Goal: Information Seeking & Learning: Find contact information

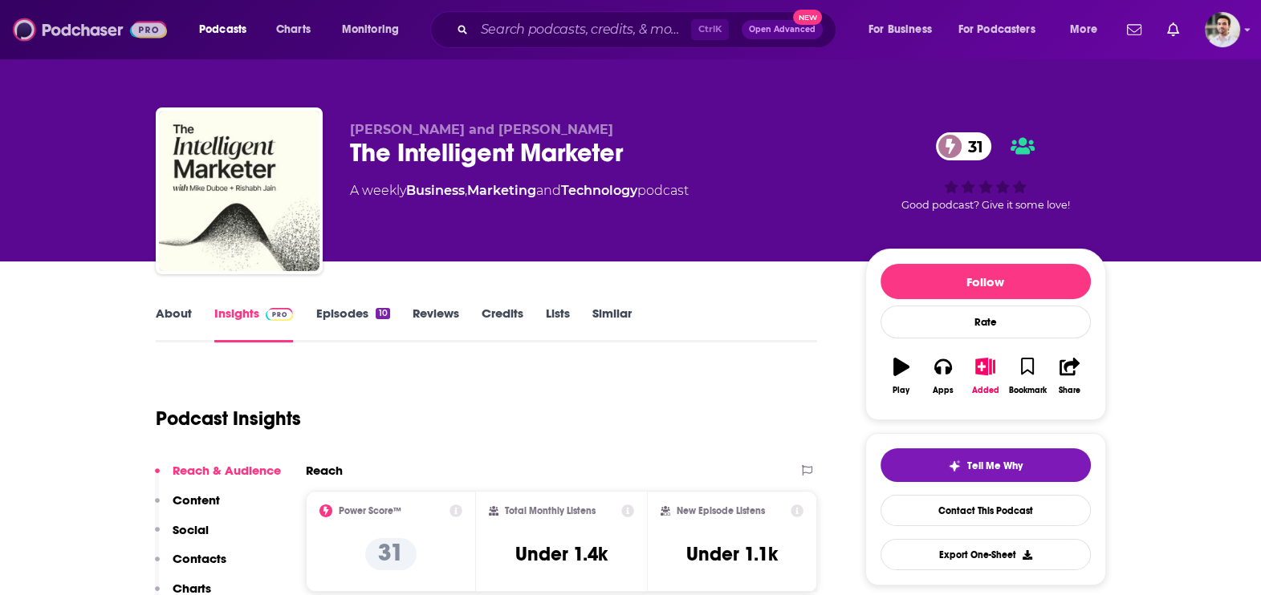
click at [83, 33] on img at bounding box center [90, 29] width 154 height 30
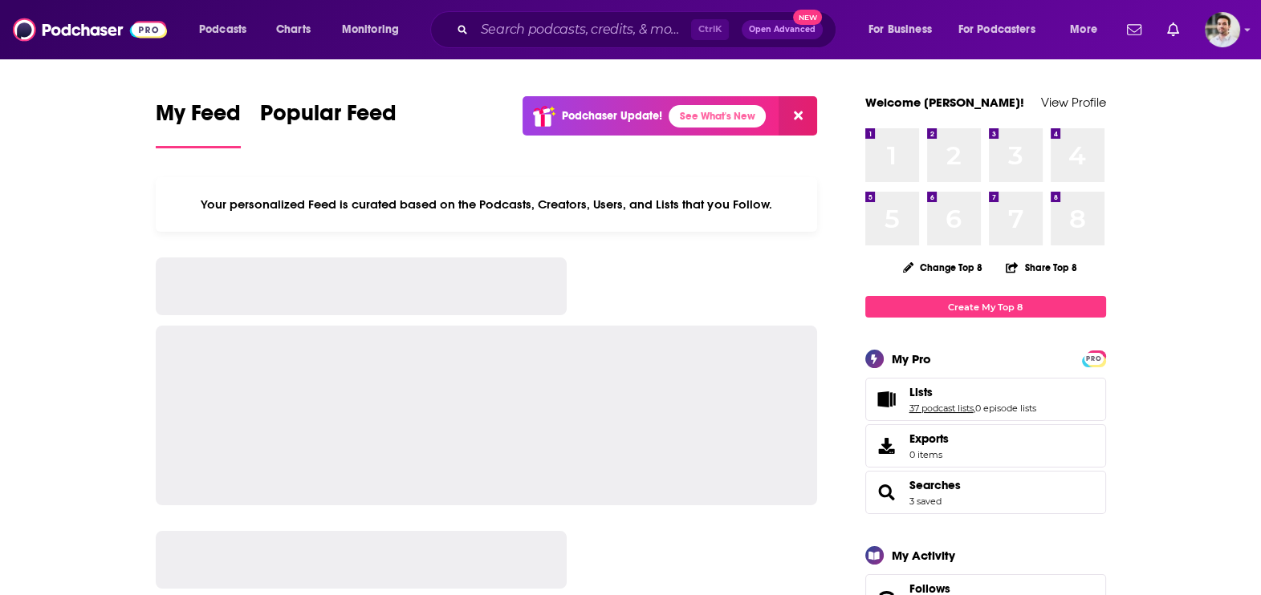
click at [957, 407] on link "37 podcast lists" at bounding box center [941, 408] width 64 height 11
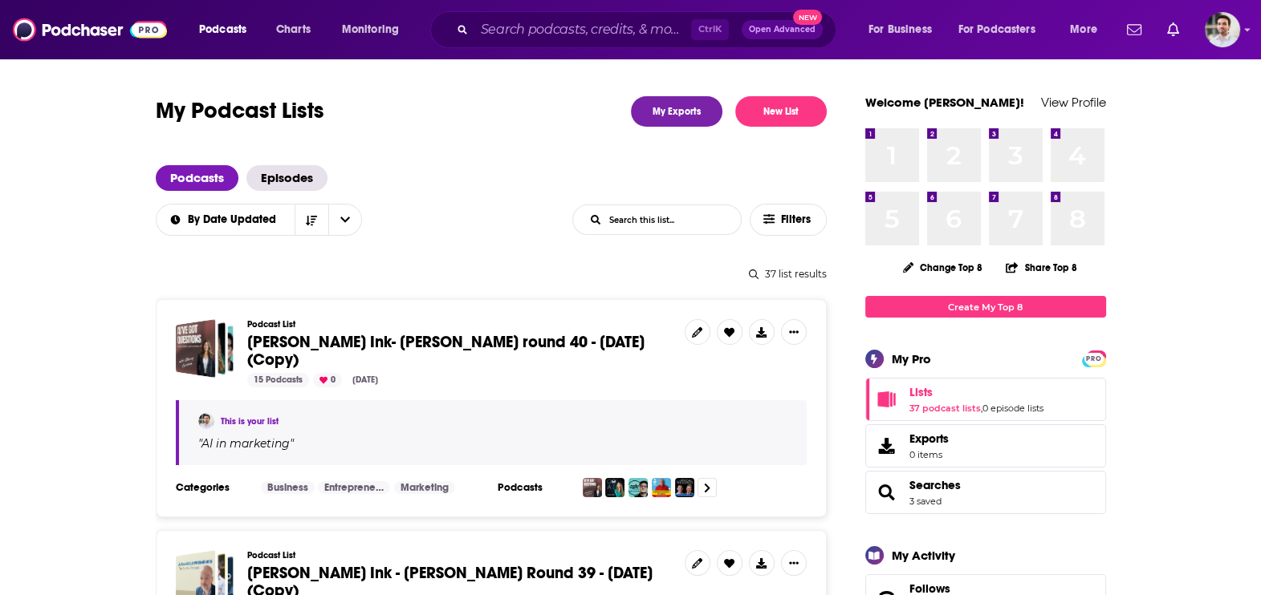
click at [453, 339] on span "Beutler Ink- William Beutler round 40 - Sept 11, 2025 (Copy)" at bounding box center [445, 351] width 397 height 38
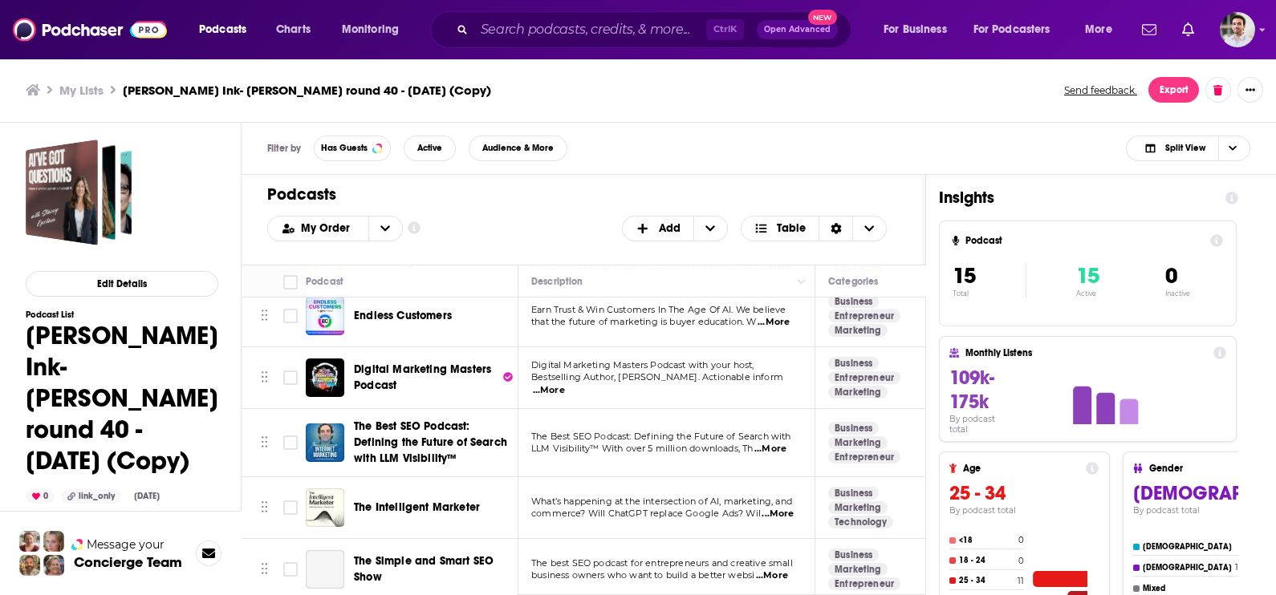
scroll to position [718, 0]
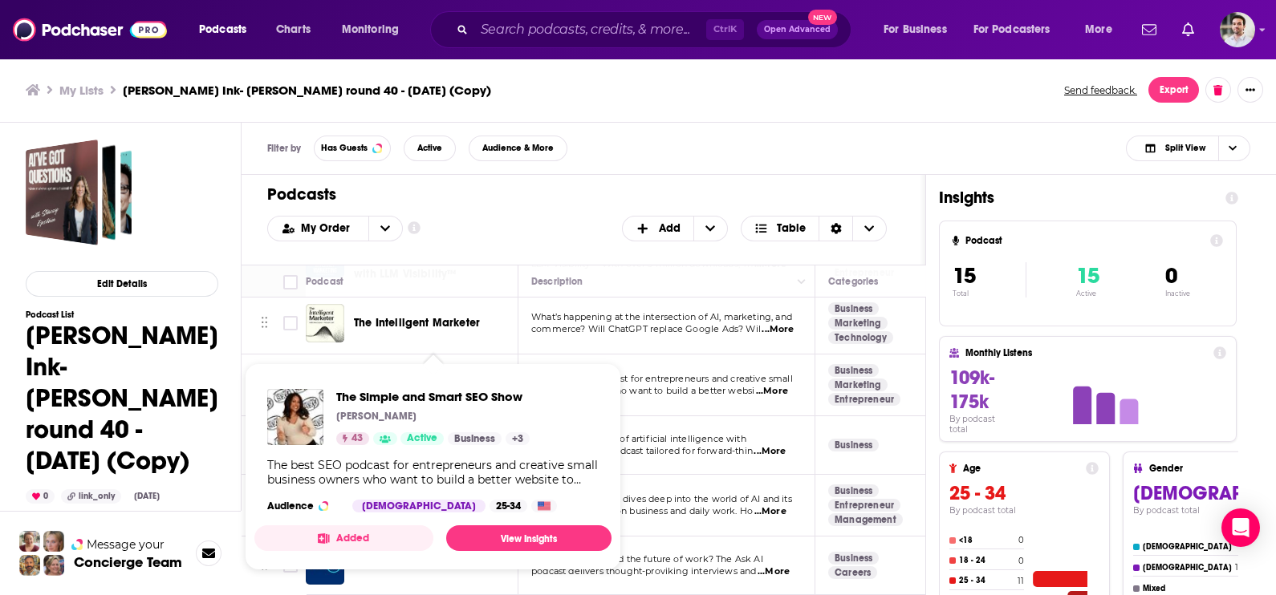
drag, startPoint x: 397, startPoint y: 357, endPoint x: 382, endPoint y: 389, distance: 35.5
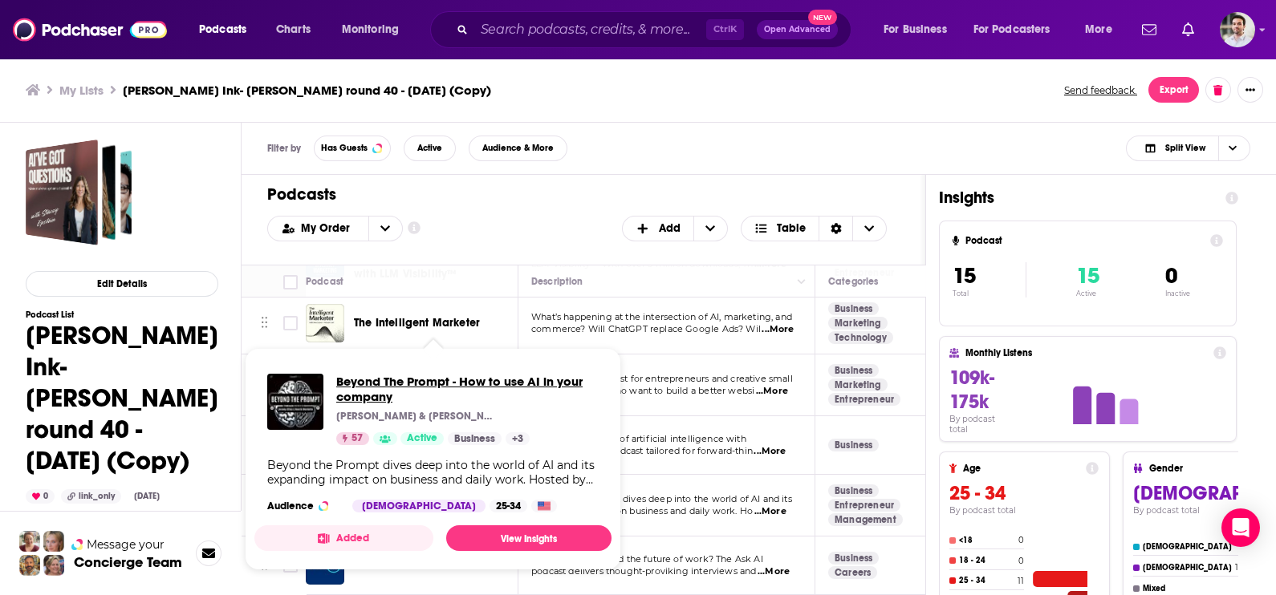
drag, startPoint x: 406, startPoint y: 481, endPoint x: 364, endPoint y: 398, distance: 93.7
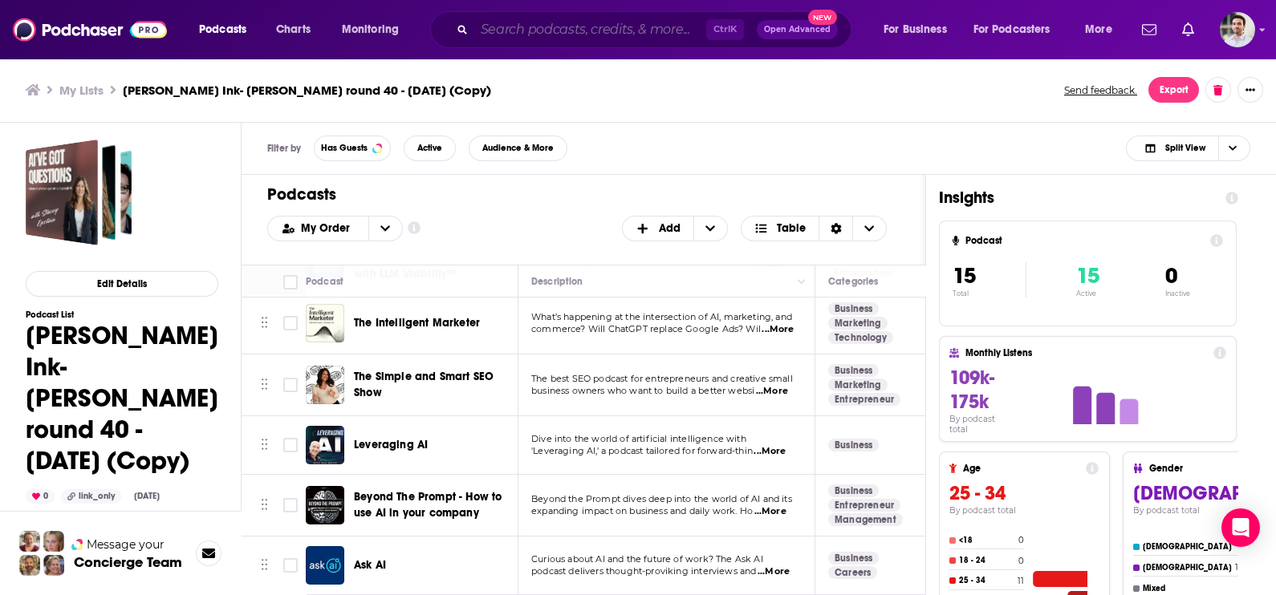
click at [603, 25] on input "Search podcasts, credits, & more..." at bounding box center [590, 30] width 232 height 26
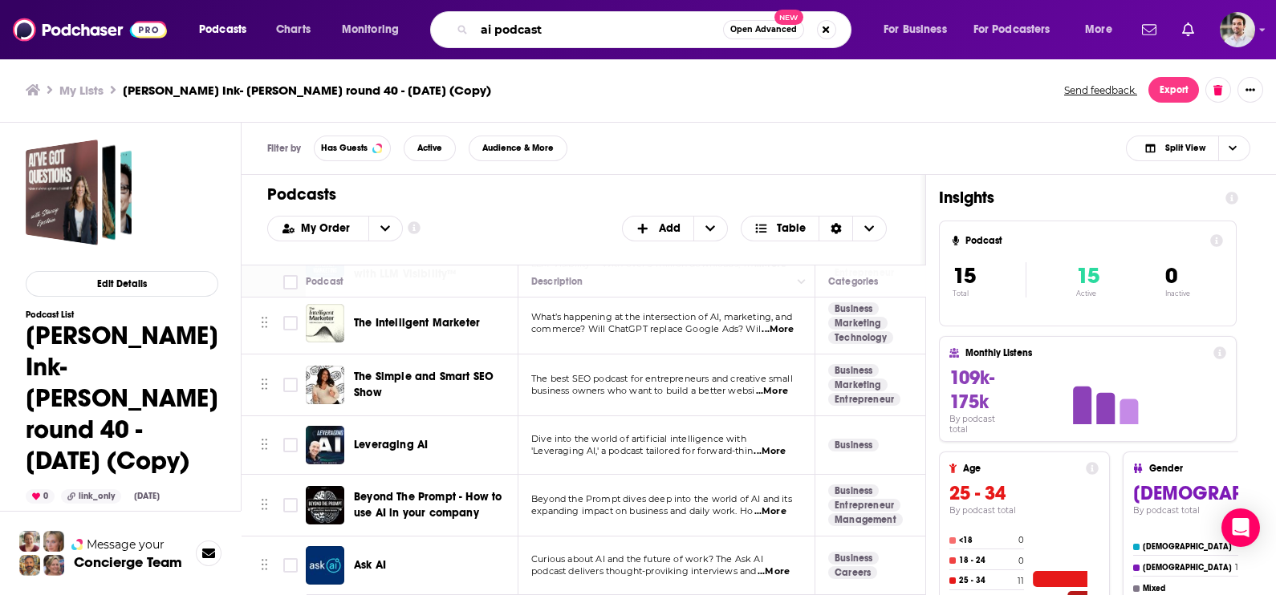
type input "ai podcast"
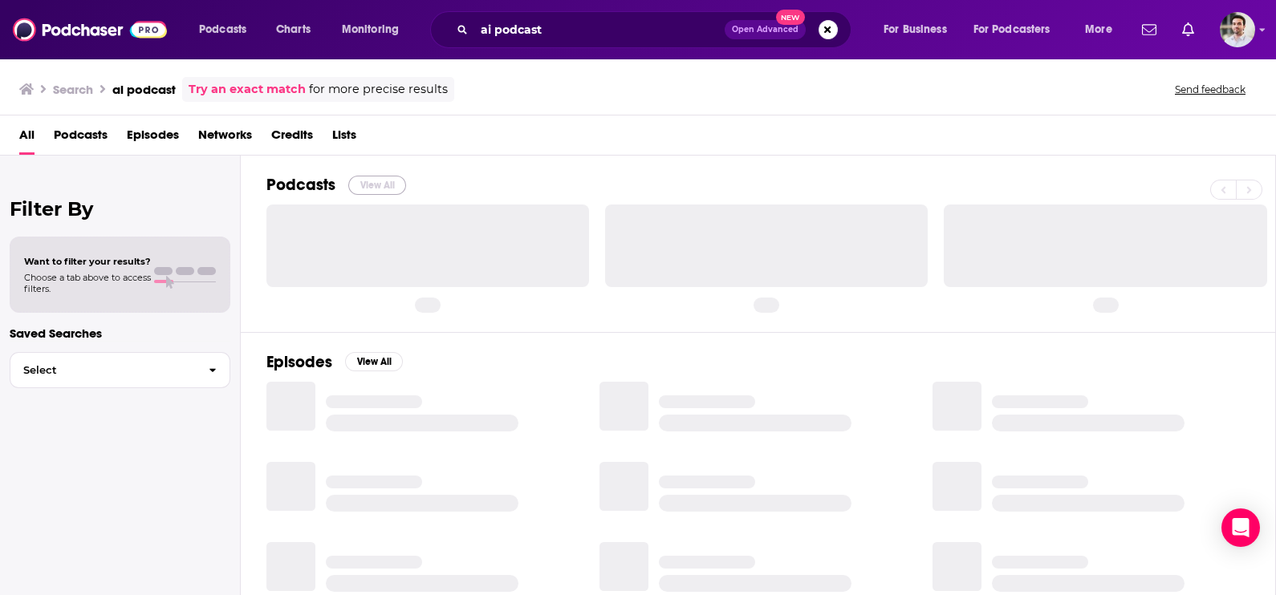
click at [372, 177] on button "View All" at bounding box center [377, 185] width 58 height 19
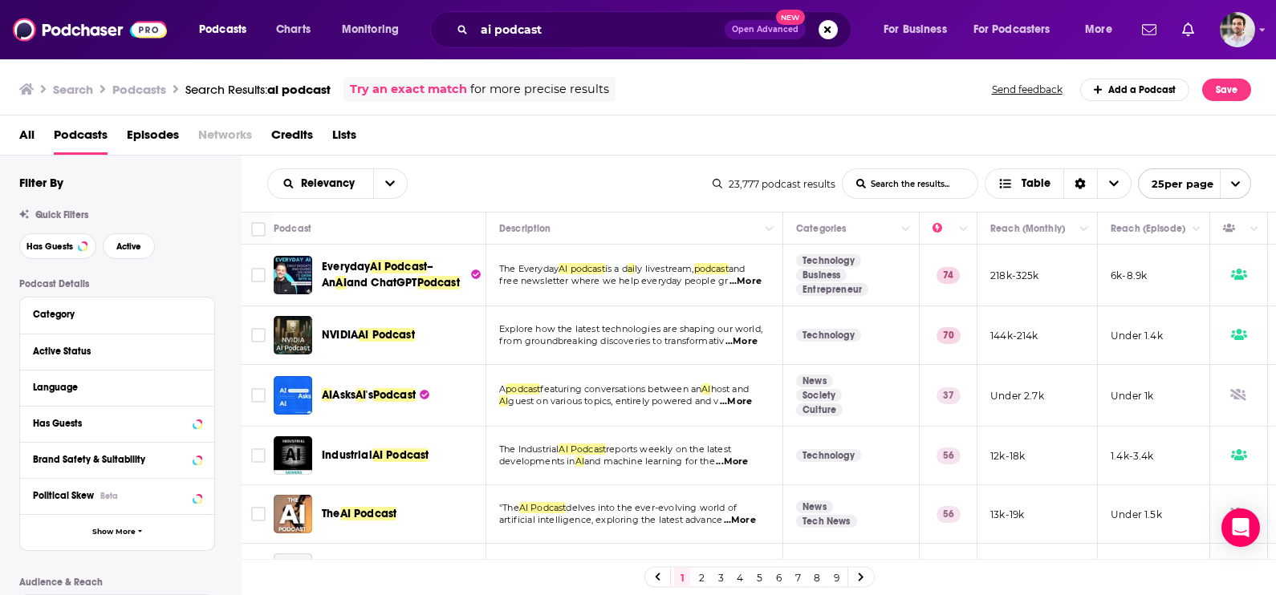
click at [817, 581] on link "8" at bounding box center [817, 577] width 16 height 19
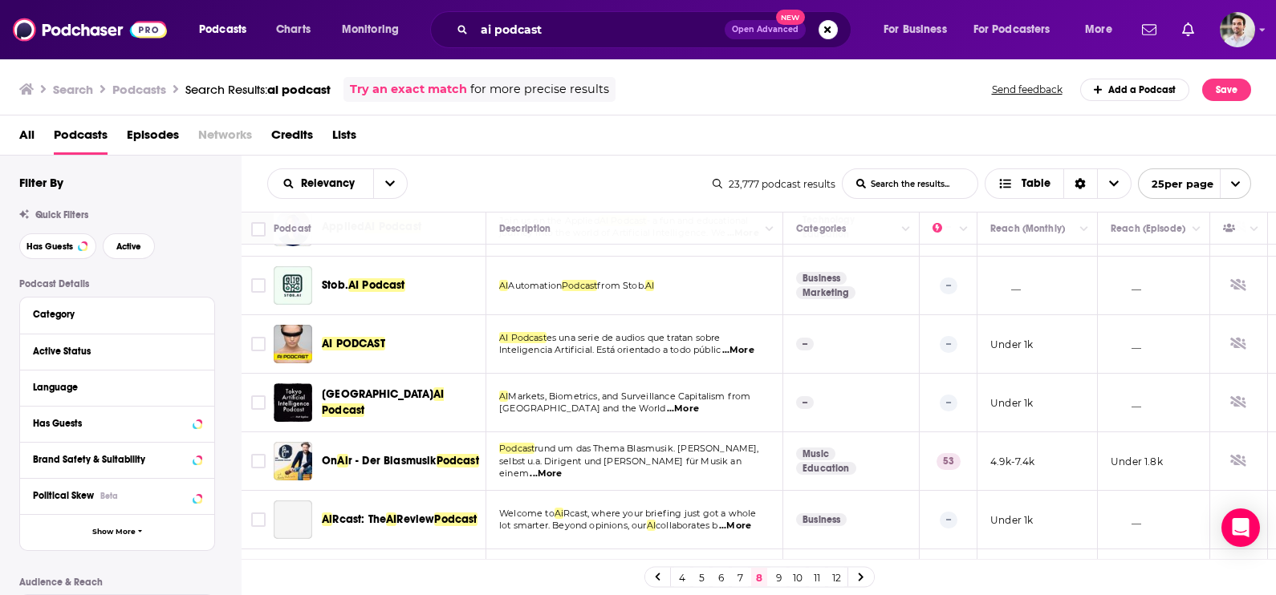
scroll to position [1176, 0]
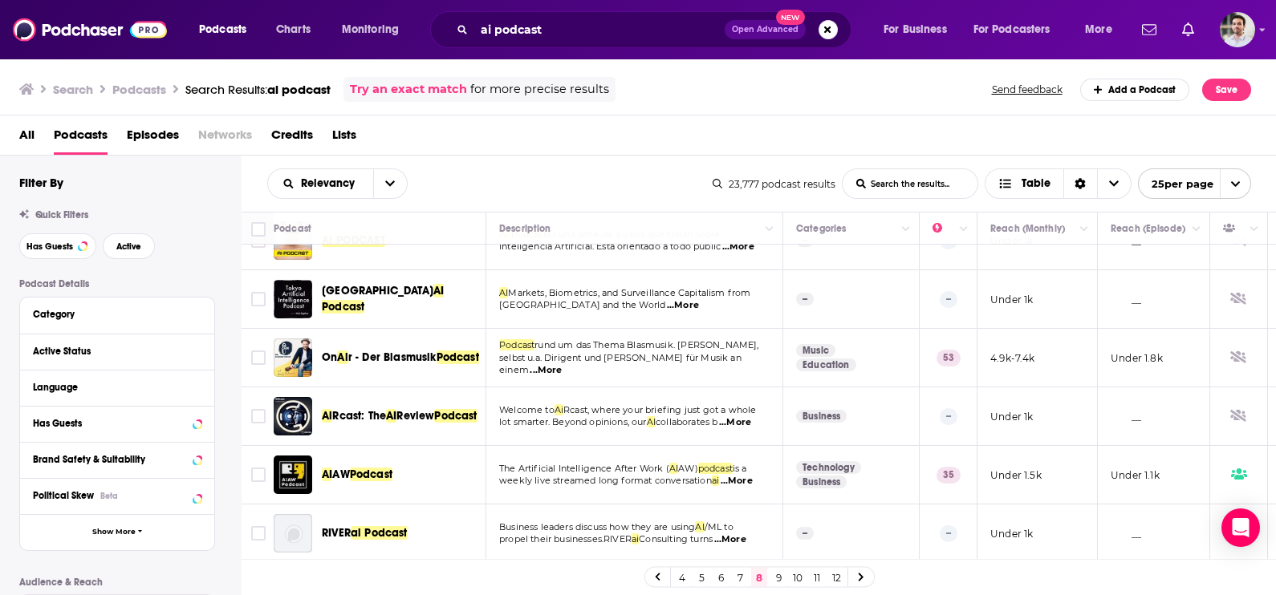
click at [775, 578] on link "9" at bounding box center [778, 577] width 16 height 19
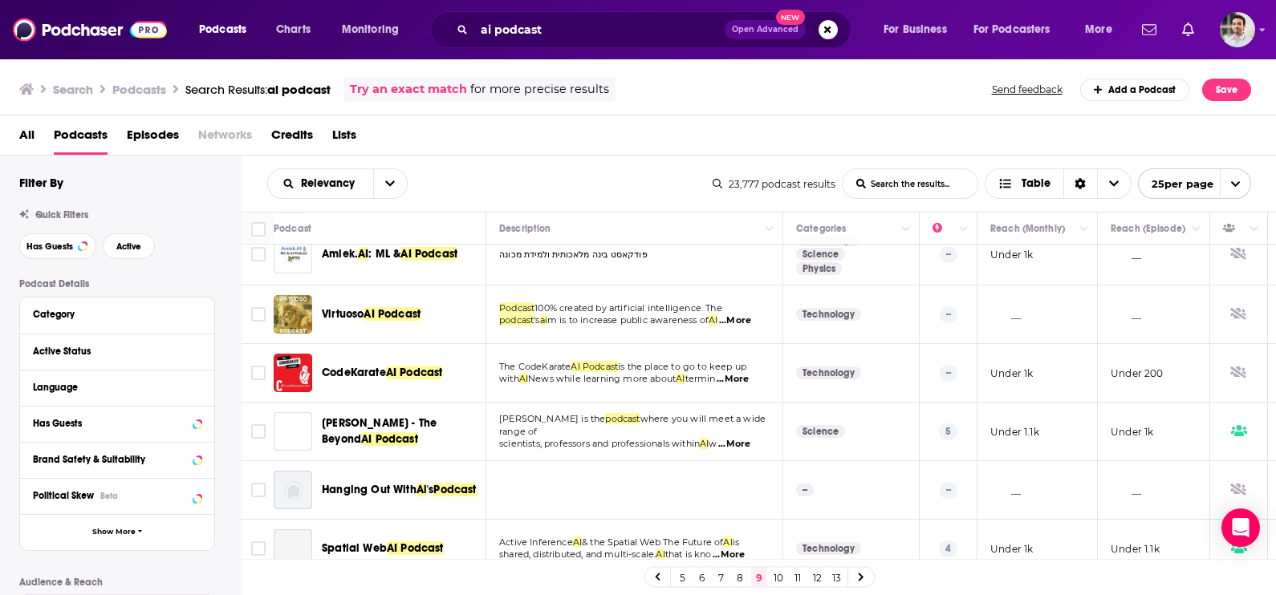
scroll to position [1188, 0]
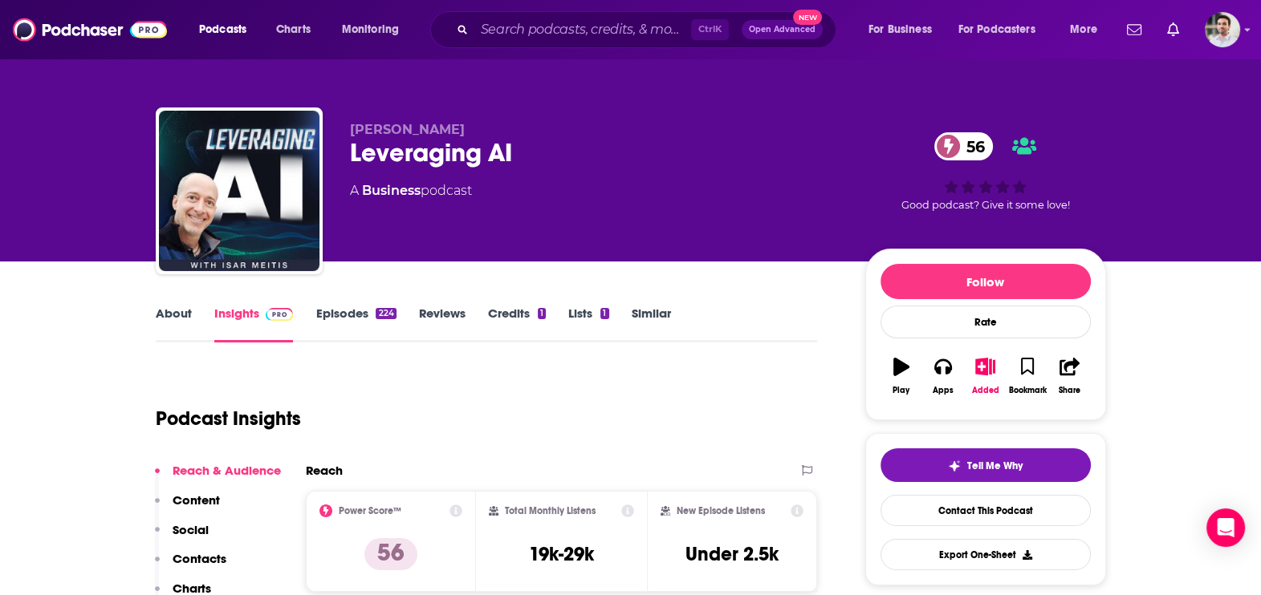
drag, startPoint x: 208, startPoint y: 571, endPoint x: 174, endPoint y: 559, distance: 35.5
click at [174, 559] on button "Contacts" at bounding box center [190, 566] width 71 height 30
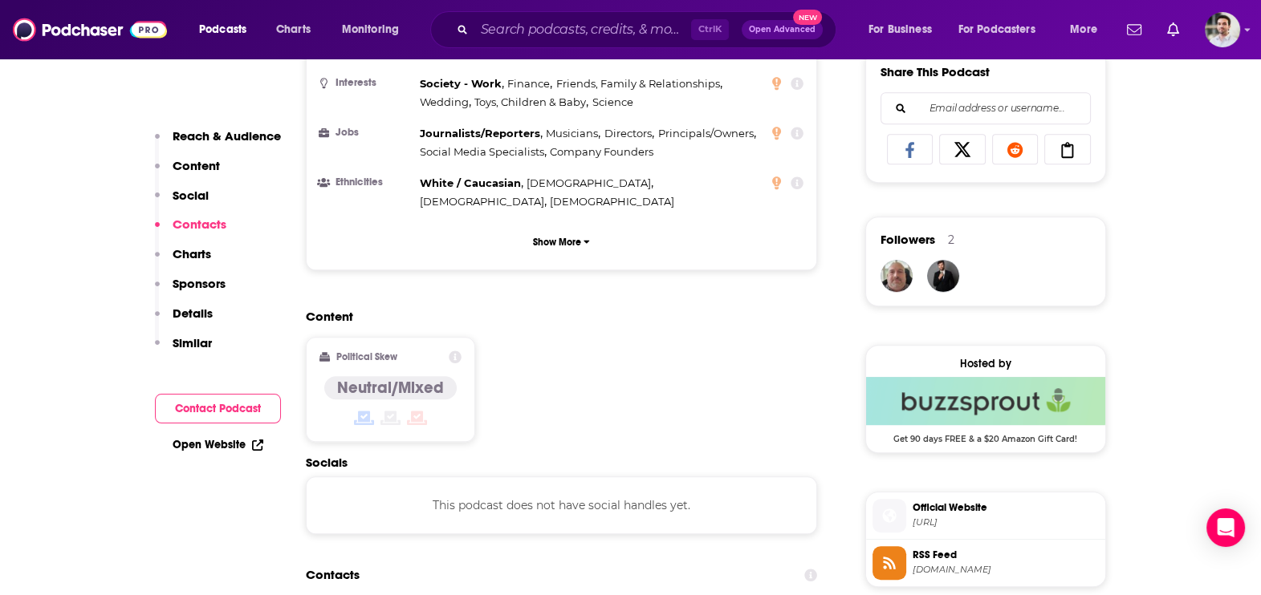
scroll to position [1270, 0]
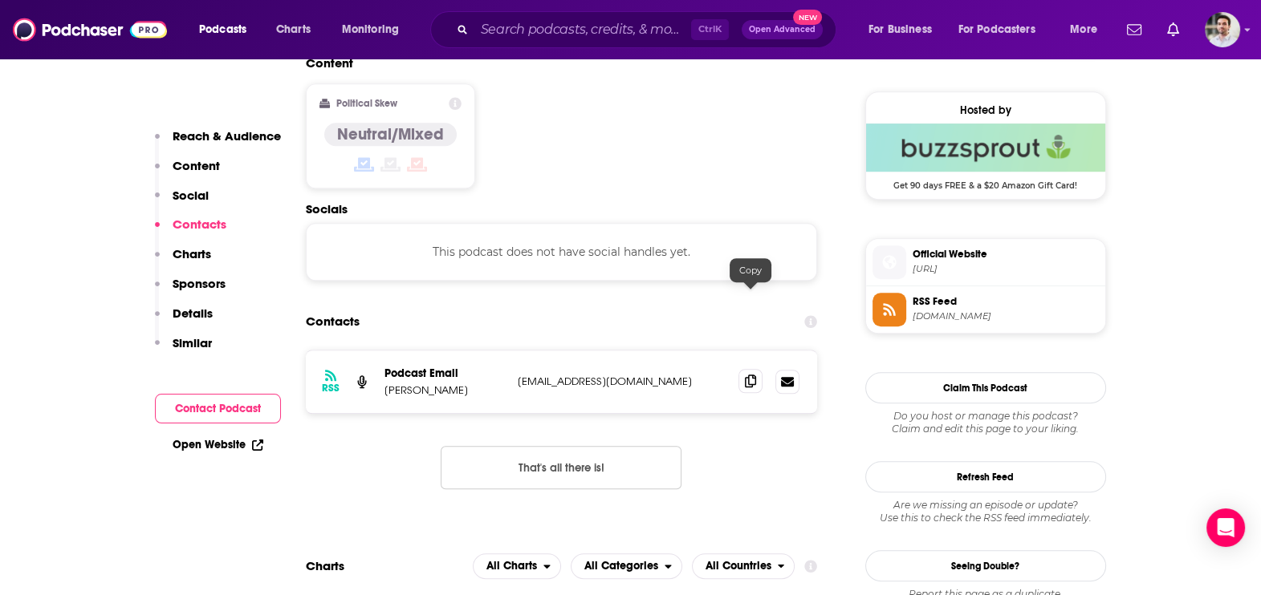
click at [754, 369] on span at bounding box center [750, 381] width 24 height 24
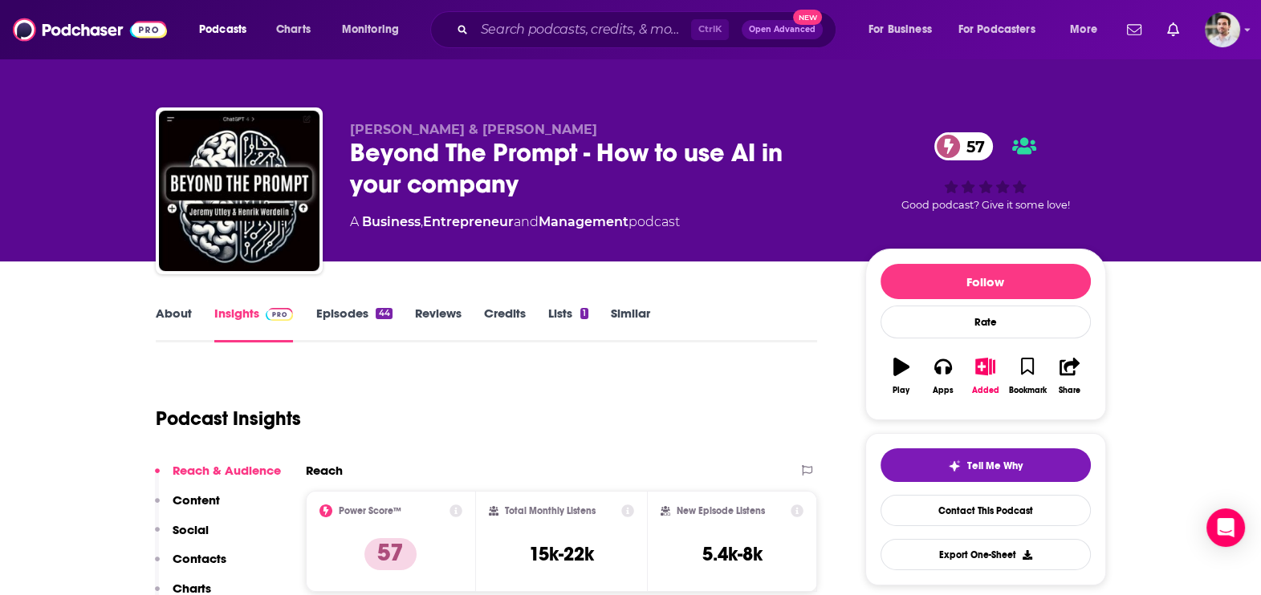
click at [195, 560] on p "Contacts" at bounding box center [200, 558] width 54 height 15
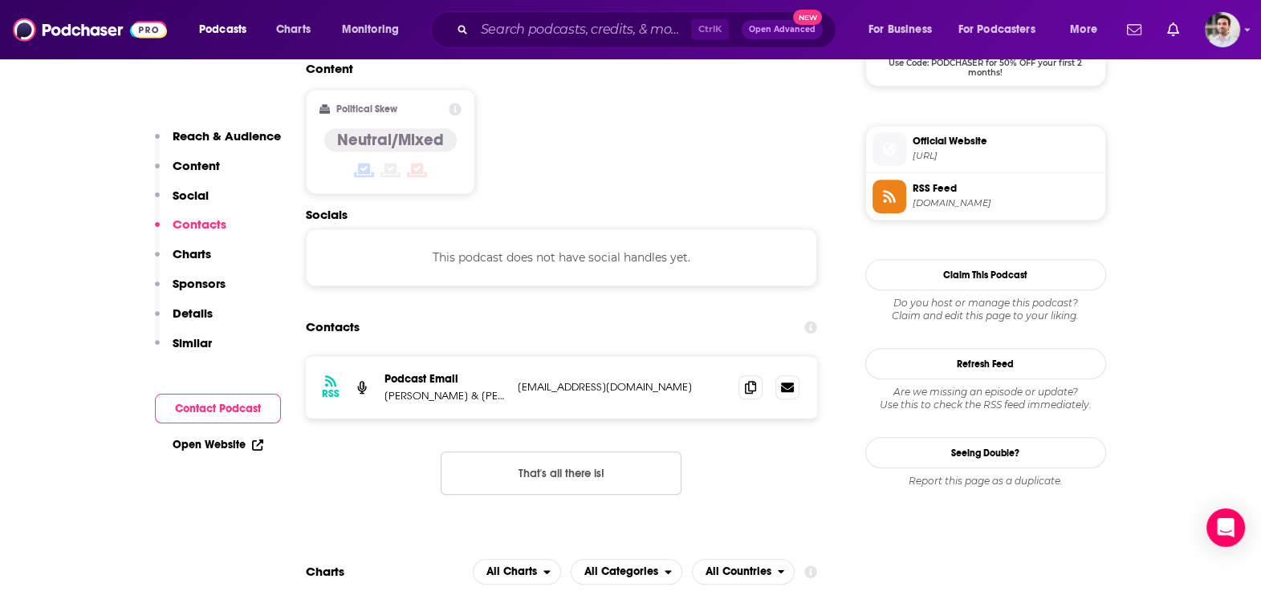
scroll to position [1270, 0]
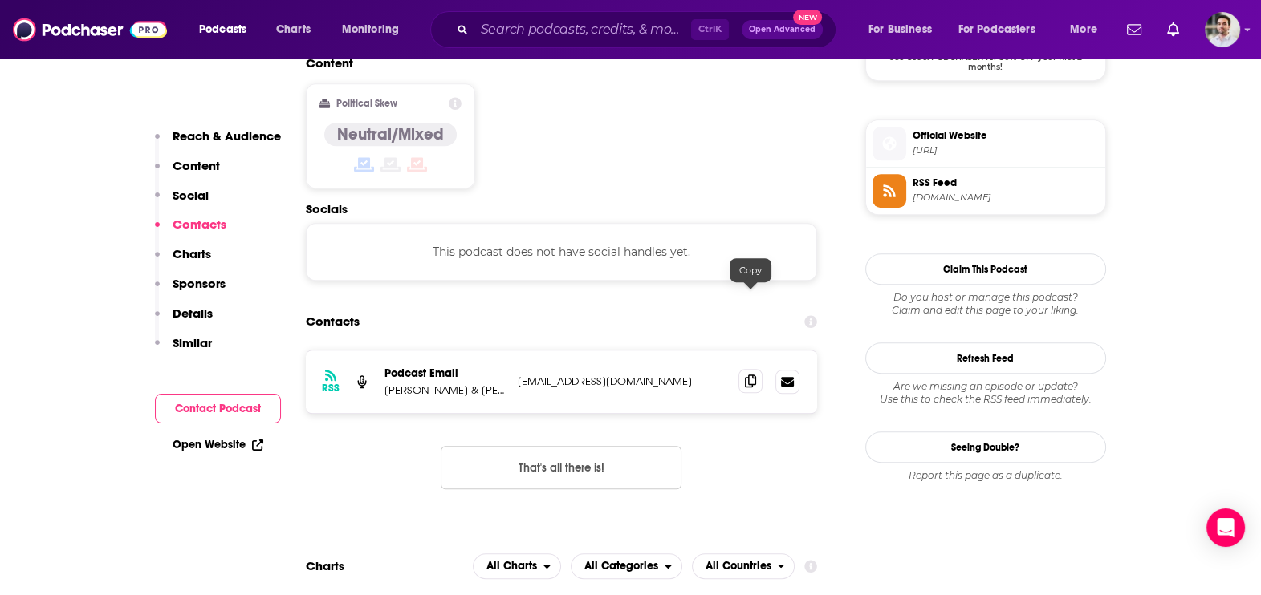
click at [751, 375] on icon at bounding box center [750, 381] width 11 height 13
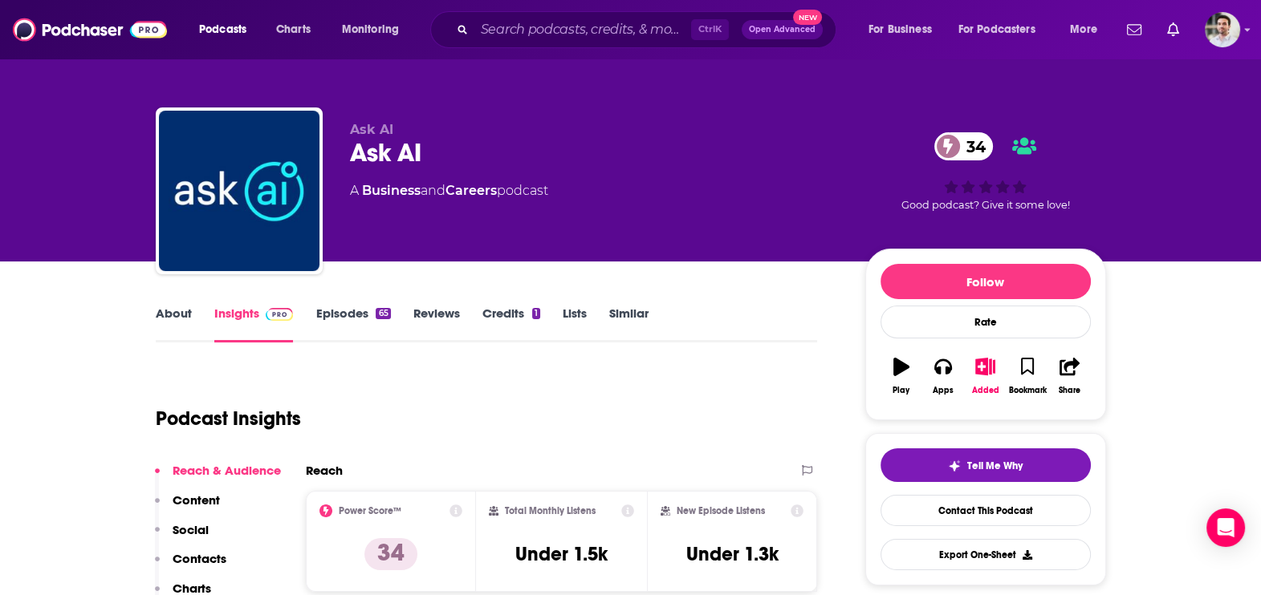
click at [204, 560] on p "Contacts" at bounding box center [200, 558] width 54 height 15
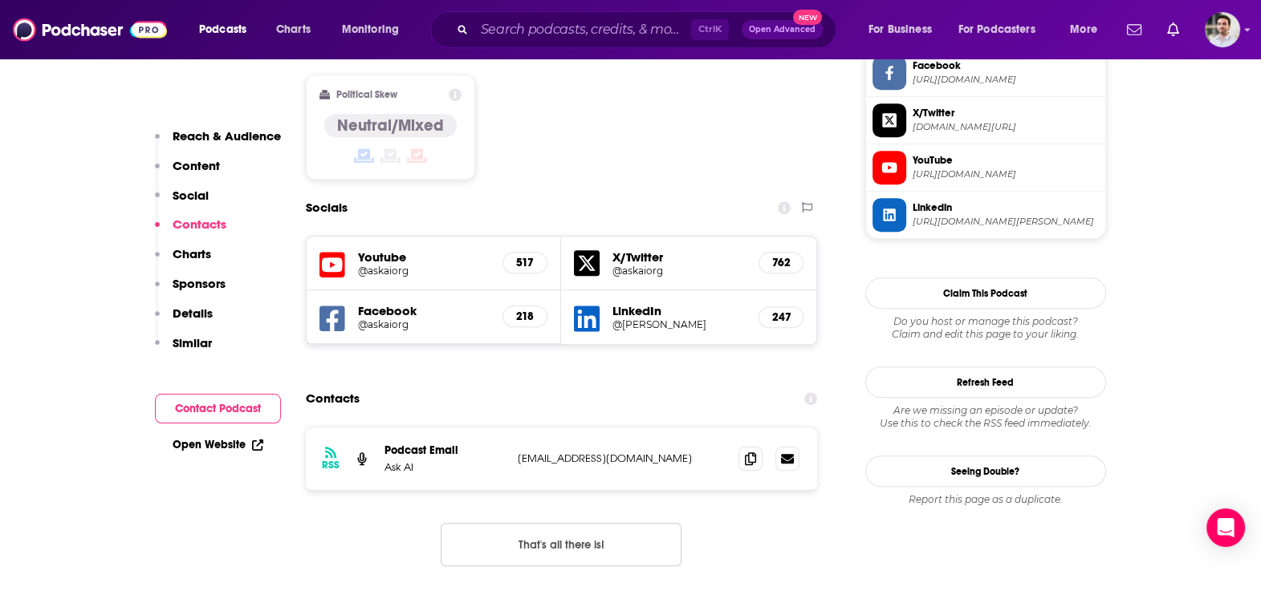
scroll to position [1355, 0]
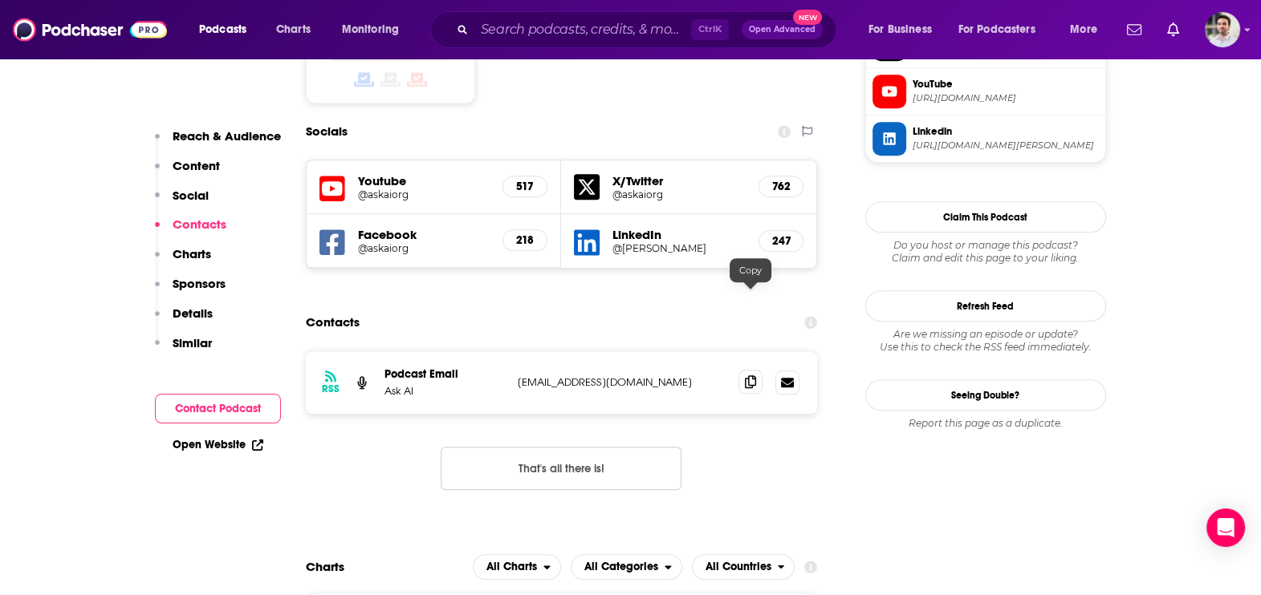
click at [750, 370] on span at bounding box center [750, 382] width 24 height 24
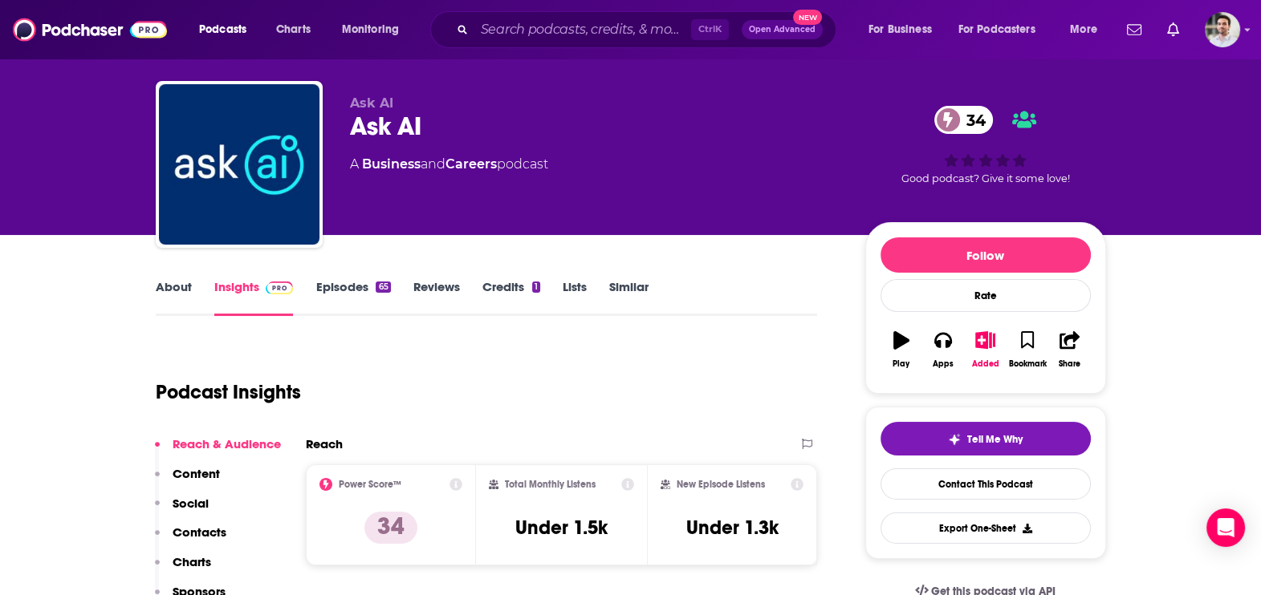
scroll to position [16, 0]
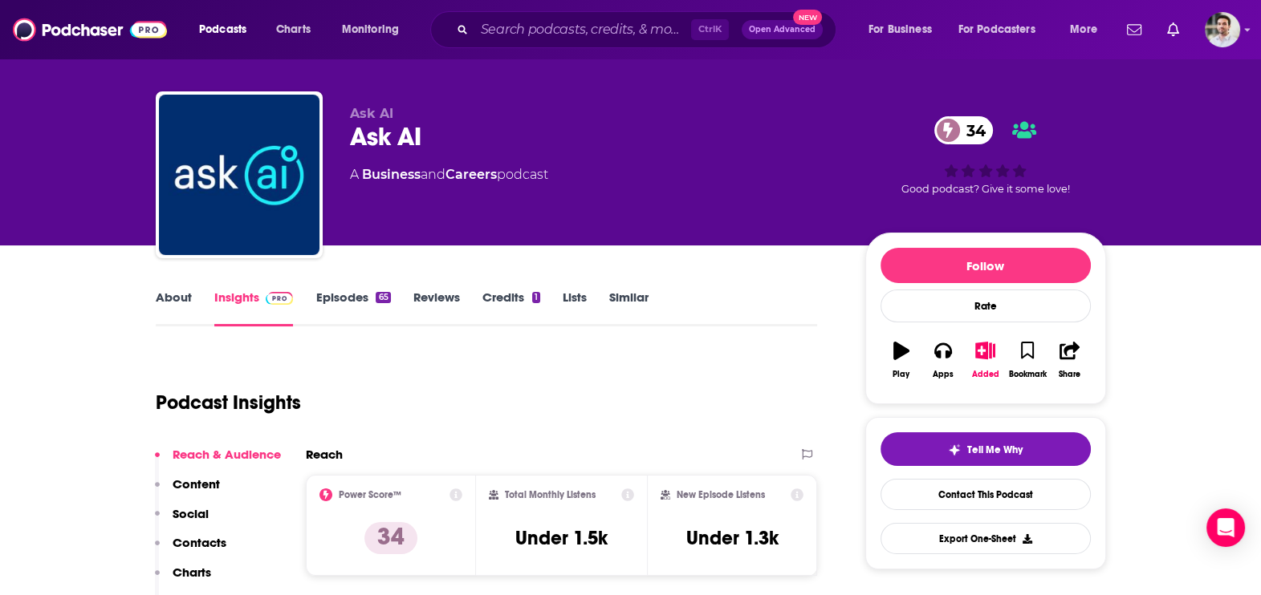
click at [345, 296] on link "Episodes 65" at bounding box center [352, 308] width 75 height 37
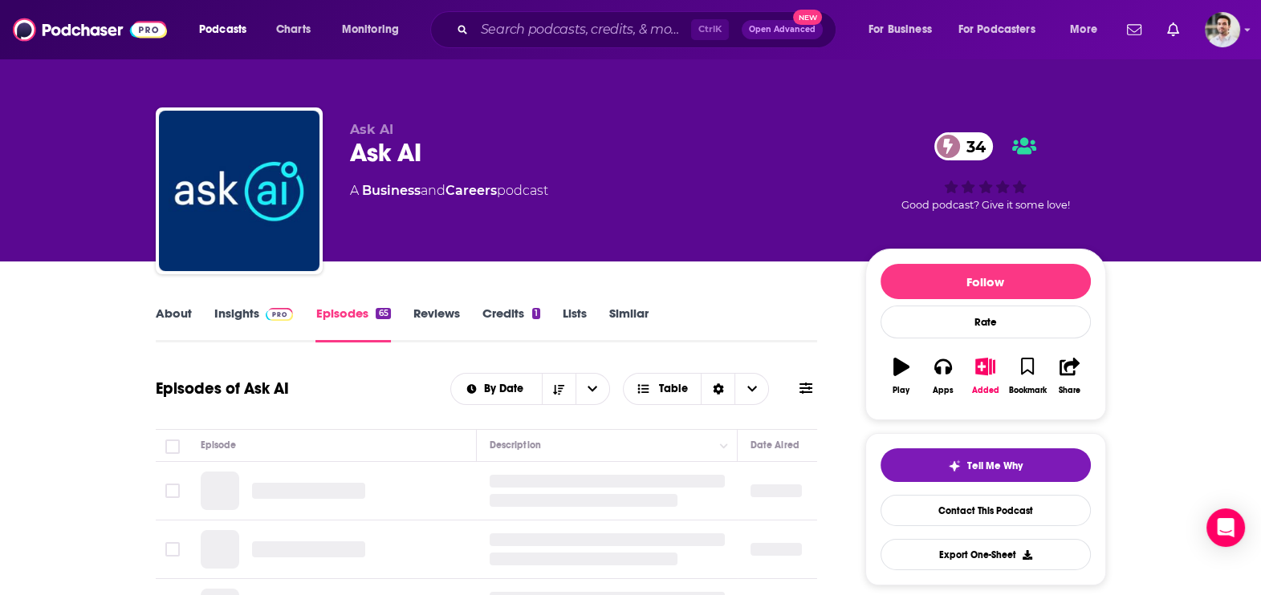
click at [172, 309] on link "About" at bounding box center [174, 324] width 36 height 37
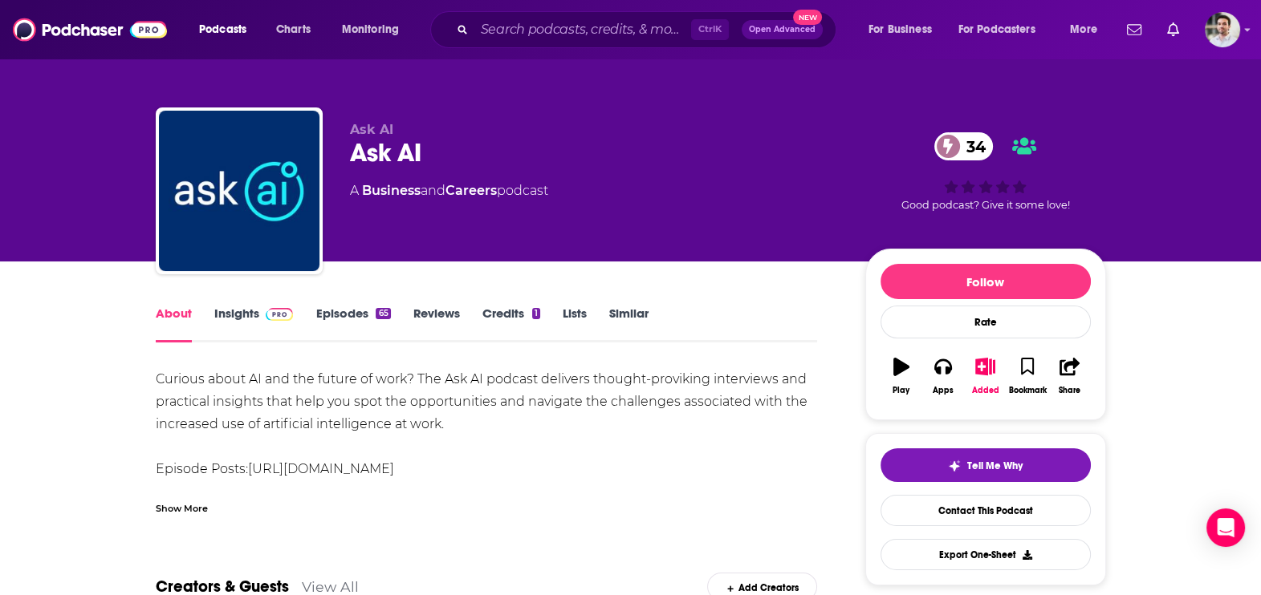
click at [195, 507] on div "Show More" at bounding box center [182, 507] width 52 height 15
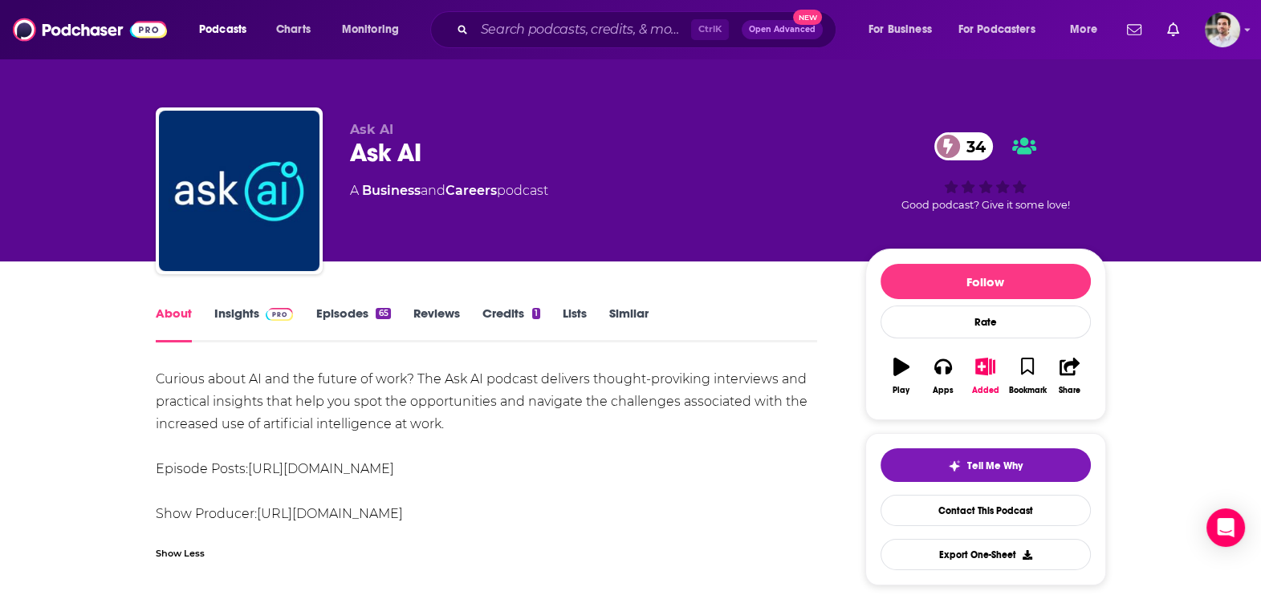
click at [403, 511] on link "https://www.linkedin.com/in/mclellanchris/" at bounding box center [330, 513] width 146 height 15
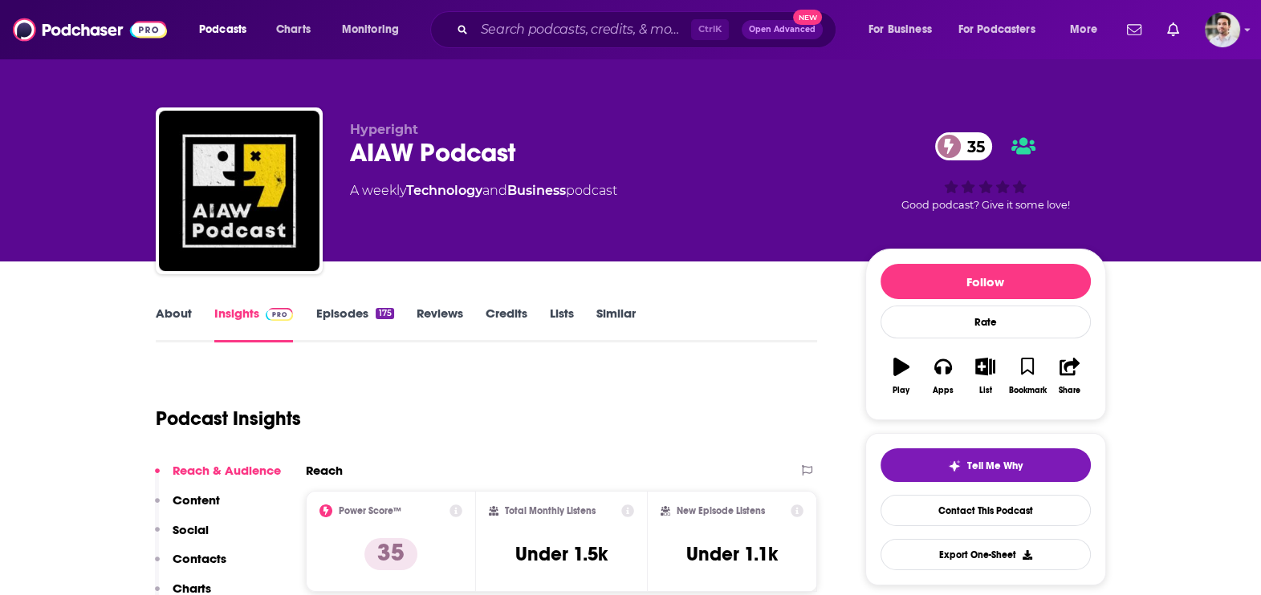
click at [213, 548] on div "Reach & Audience Content Social Contacts Charts Sponsors Details Similar" at bounding box center [218, 581] width 126 height 236
click at [221, 558] on p "Contacts" at bounding box center [200, 558] width 54 height 15
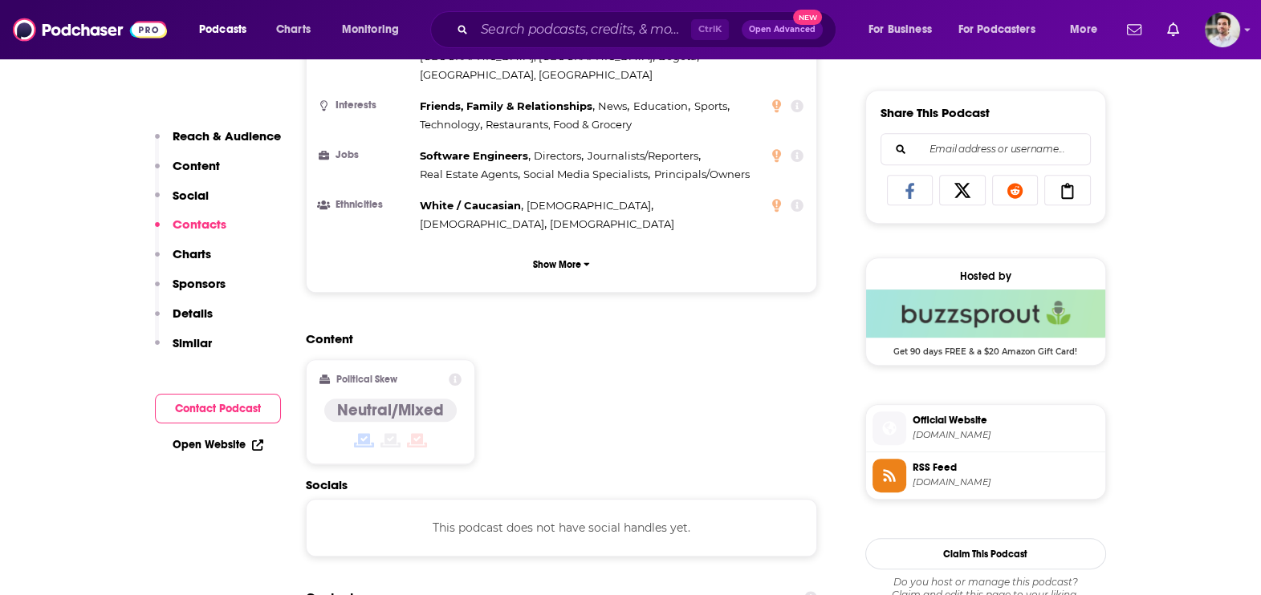
scroll to position [1270, 0]
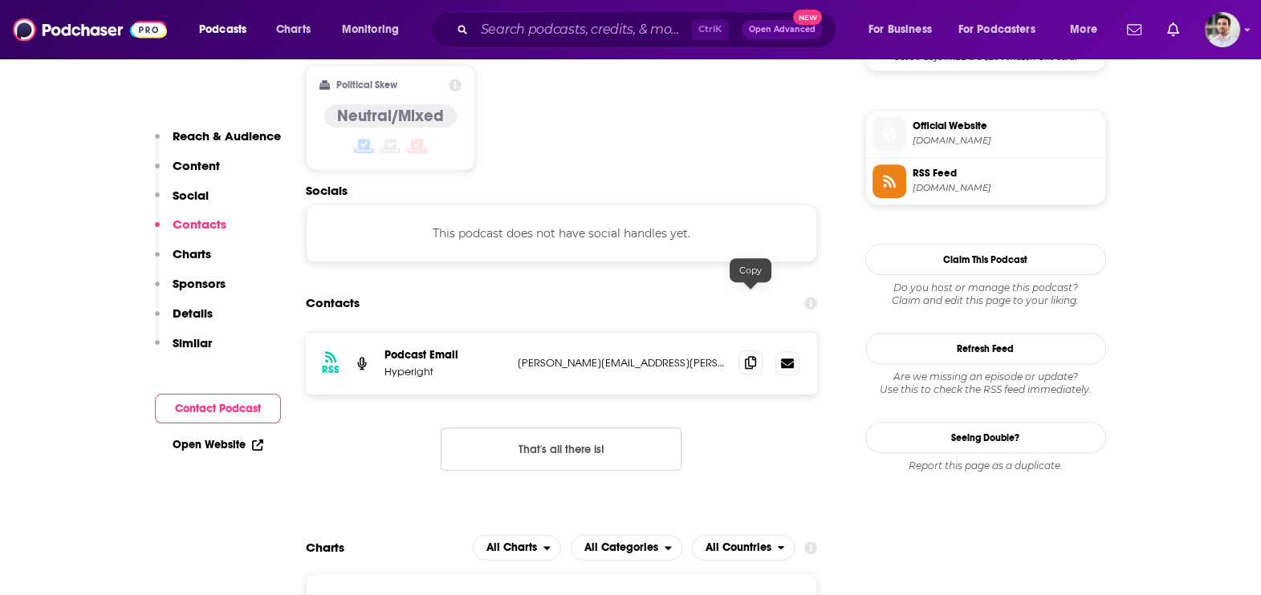
click at [754, 356] on icon at bounding box center [750, 362] width 11 height 13
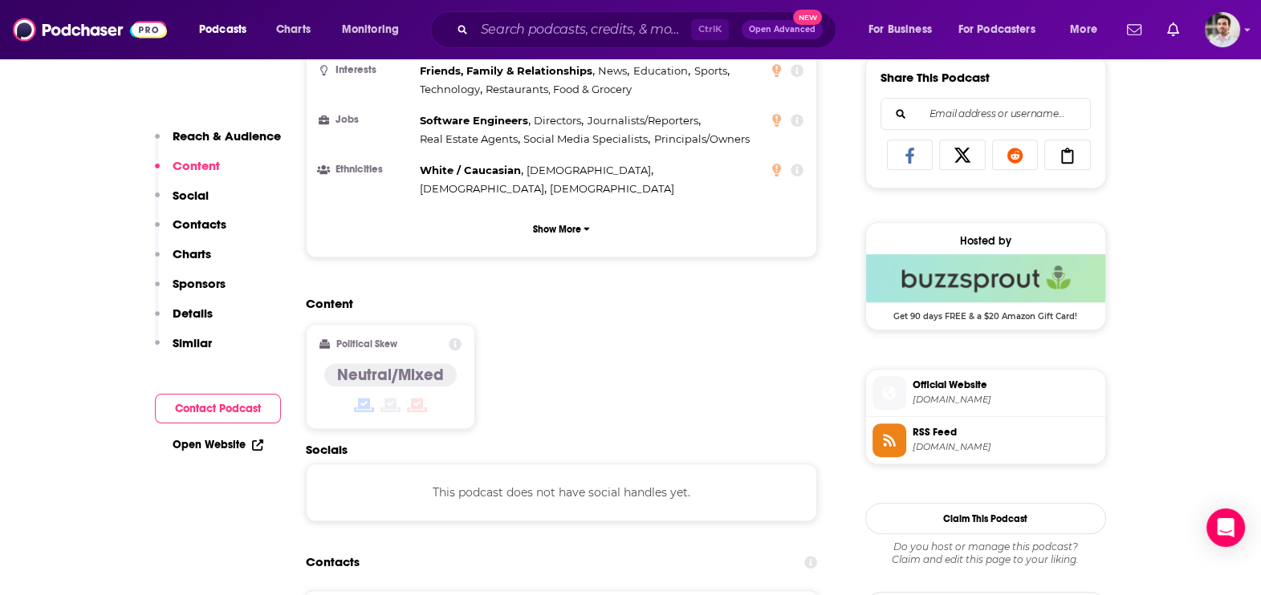
scroll to position [1091, 0]
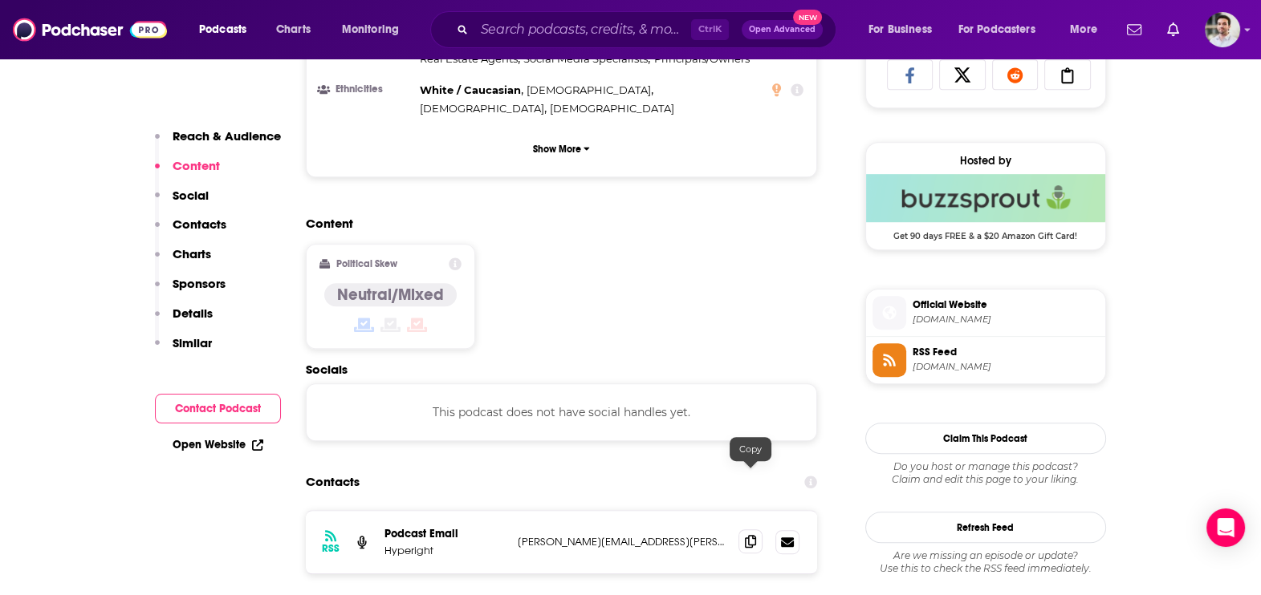
click at [746, 535] on icon at bounding box center [750, 541] width 11 height 13
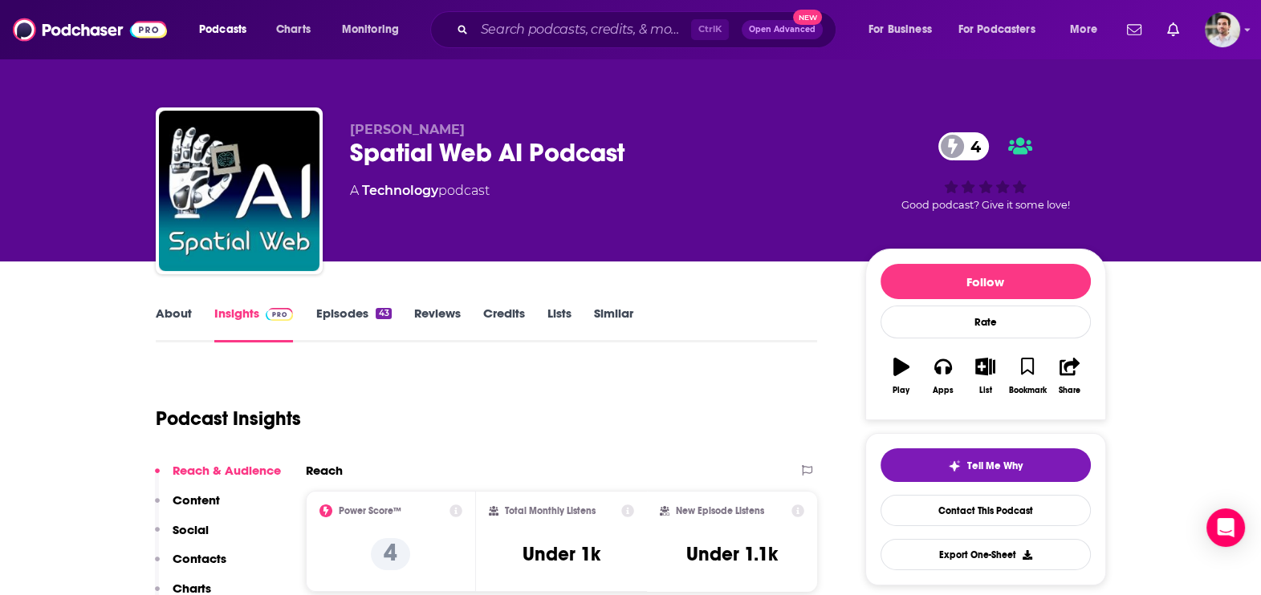
click at [193, 559] on p "Contacts" at bounding box center [200, 558] width 54 height 15
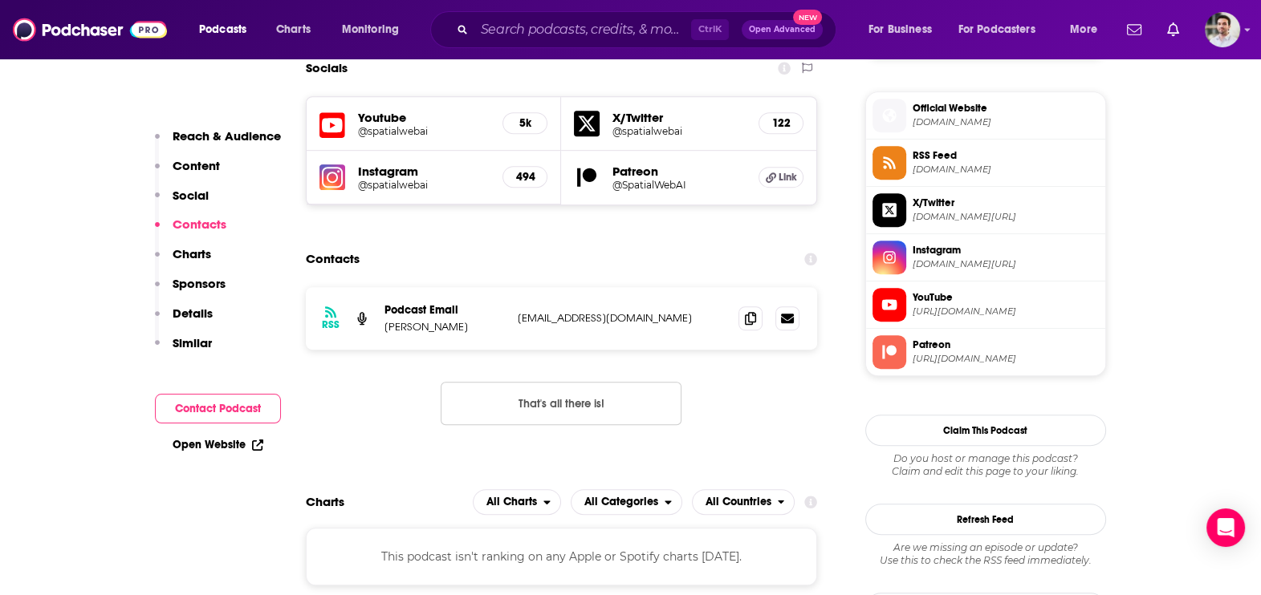
scroll to position [1160, 0]
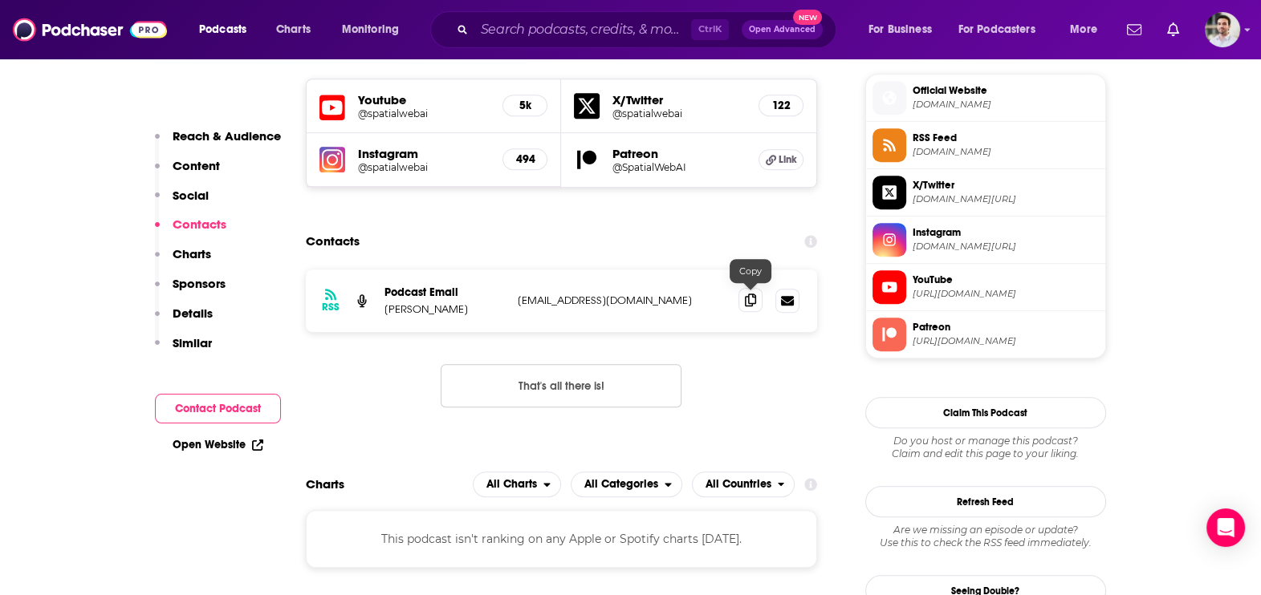
click at [750, 294] on icon at bounding box center [750, 300] width 11 height 13
